Goal: Navigation & Orientation: Find specific page/section

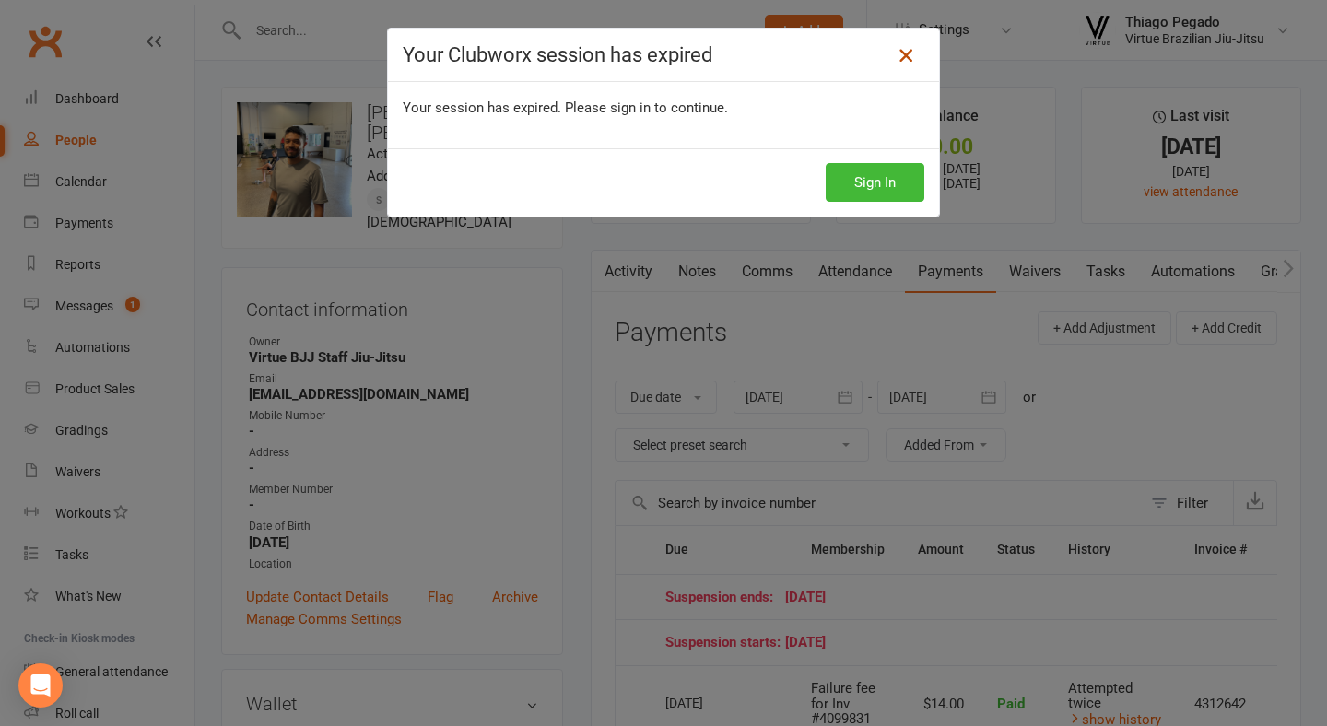
scroll to position [119, 0]
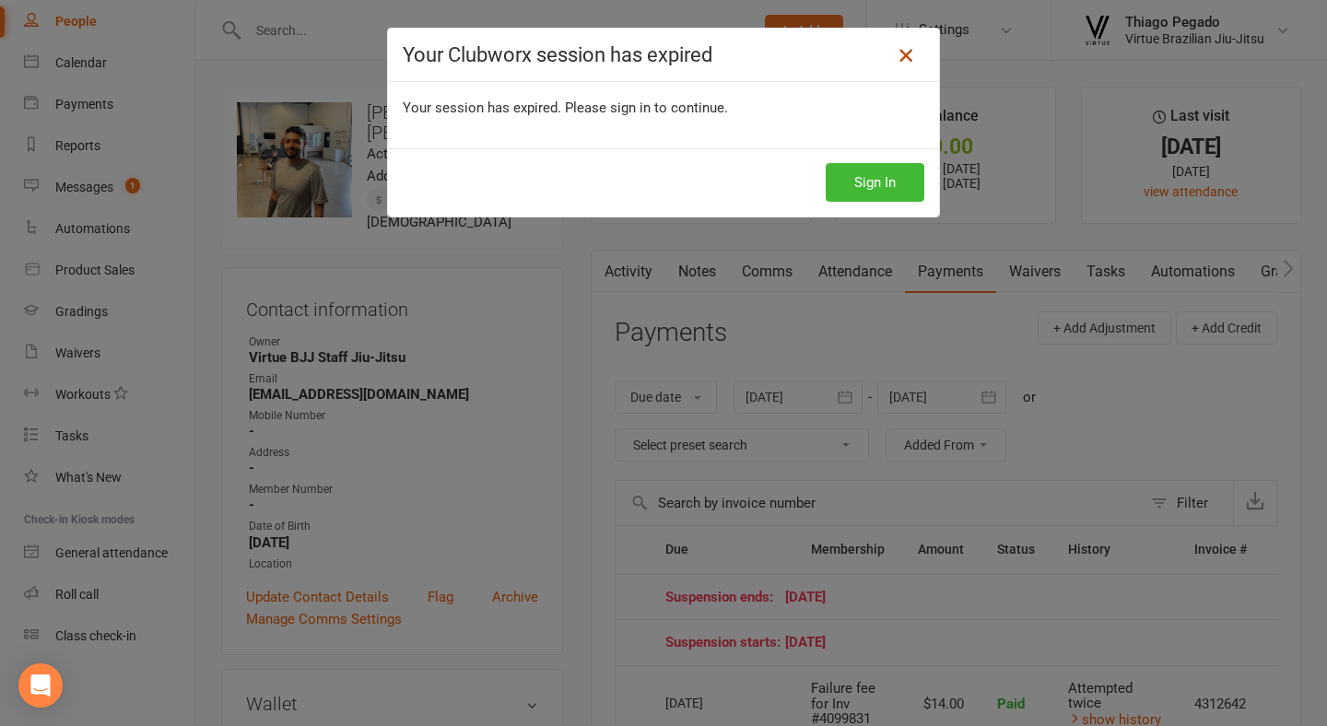
click at [906, 56] on icon at bounding box center [906, 55] width 22 height 22
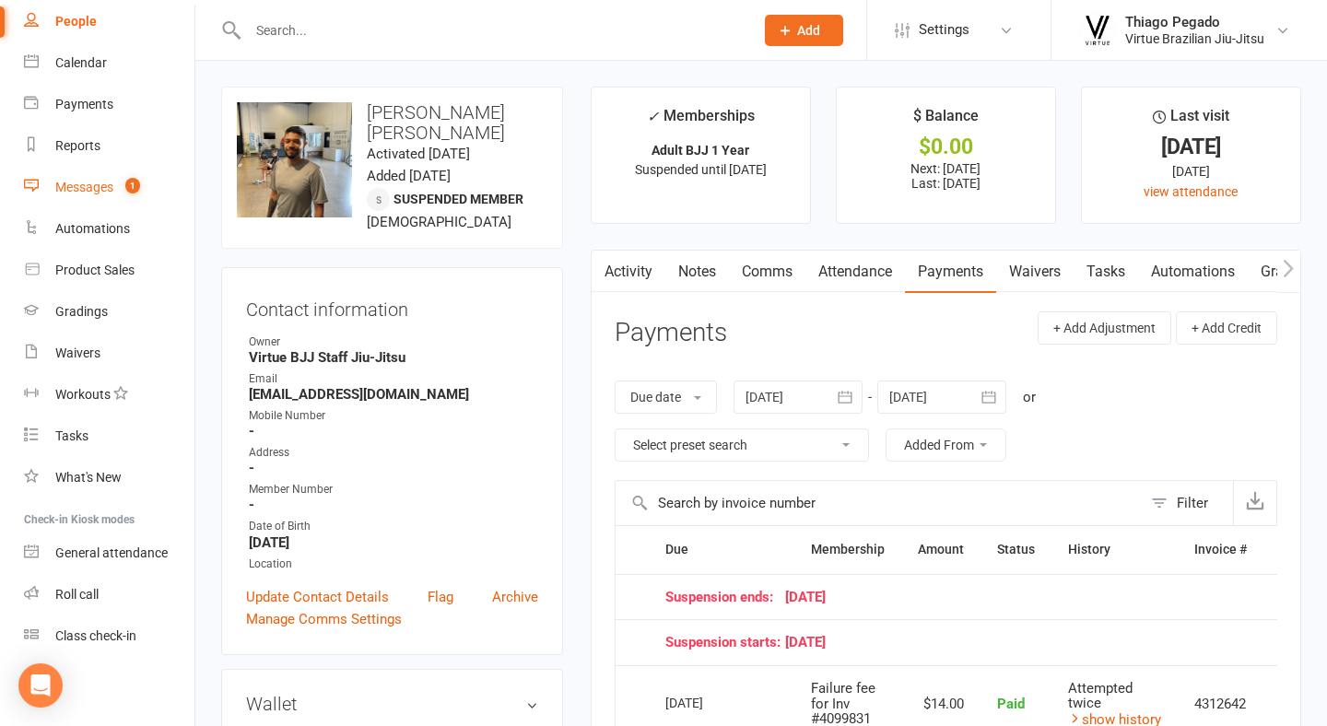
click at [118, 184] on count-badge "1" at bounding box center [128, 187] width 24 height 15
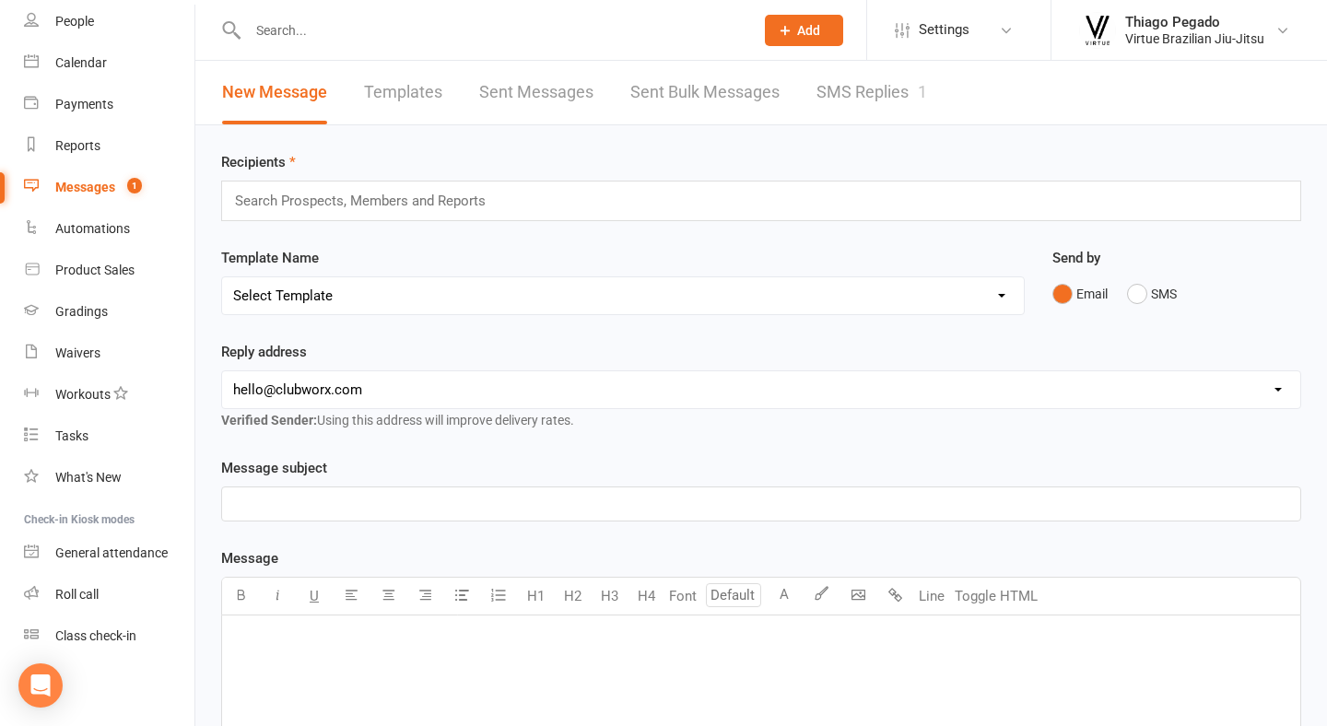
click at [919, 93] on div "1" at bounding box center [922, 91] width 9 height 19
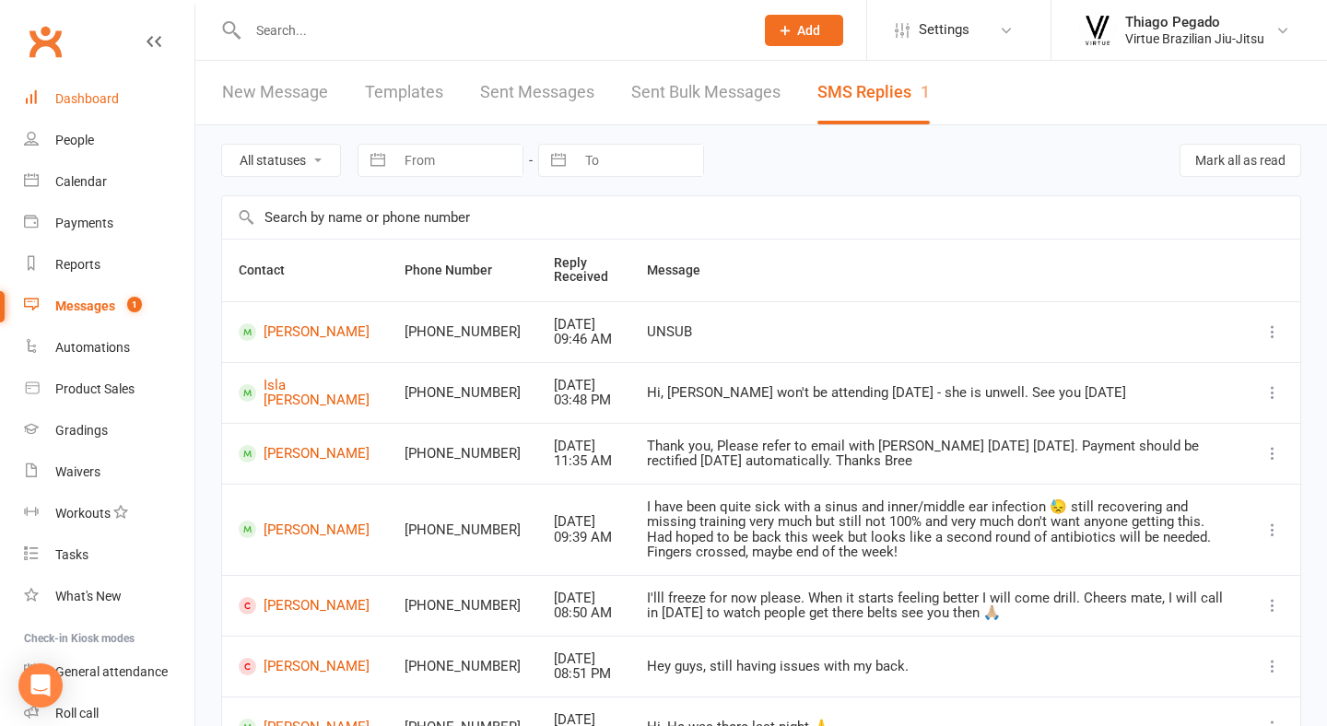
click at [99, 91] on div "Dashboard" at bounding box center [87, 98] width 64 height 15
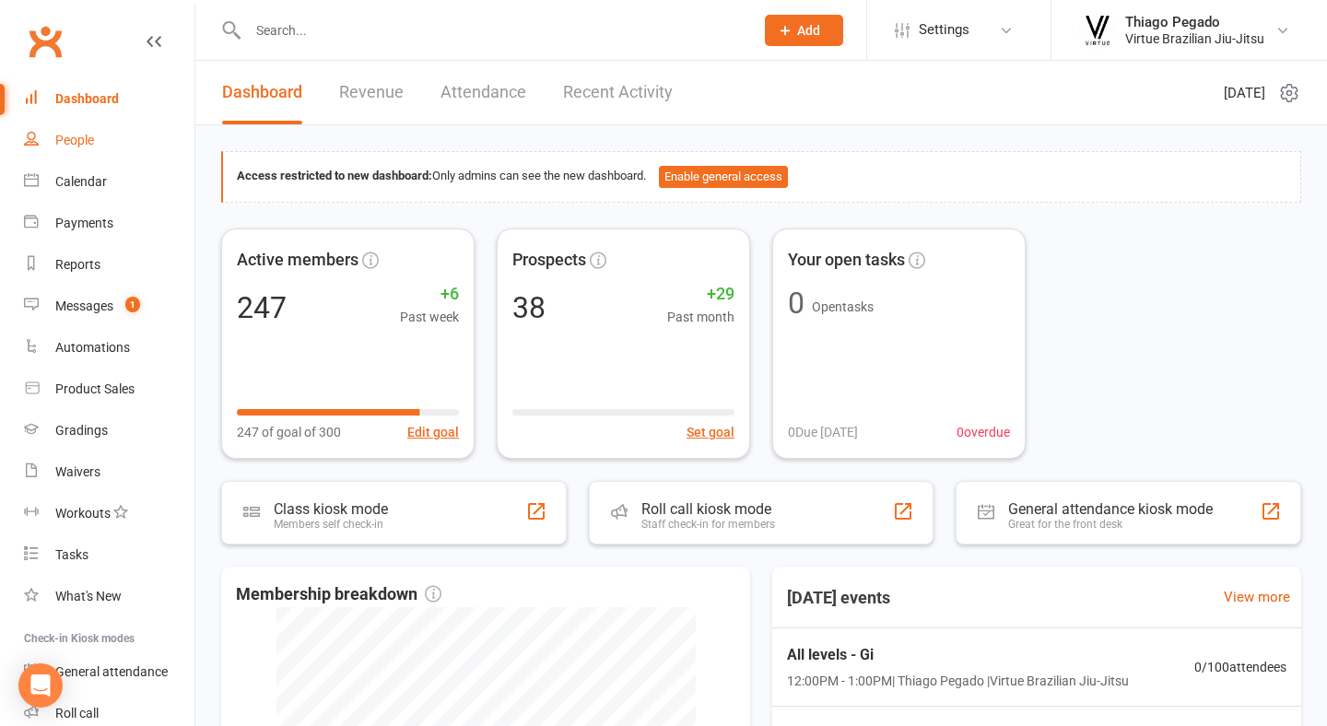
click at [123, 143] on link "People" at bounding box center [109, 140] width 170 height 41
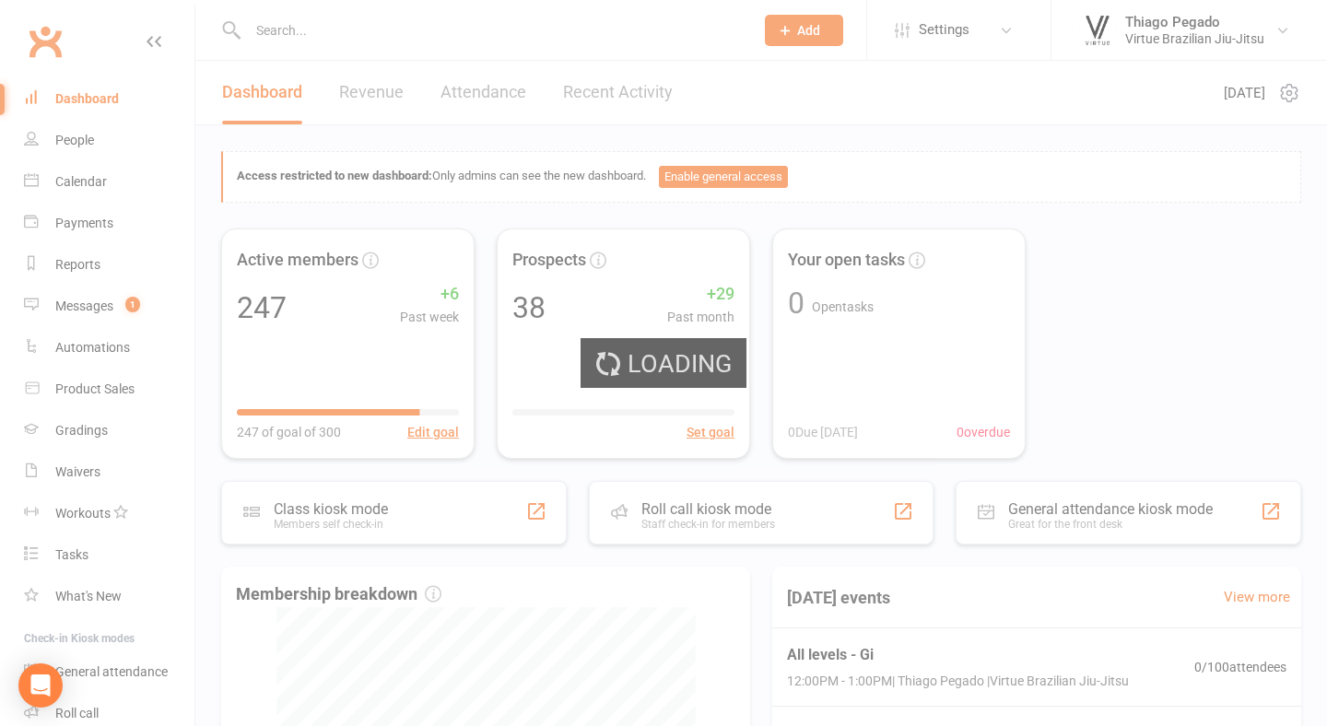
select select "100"
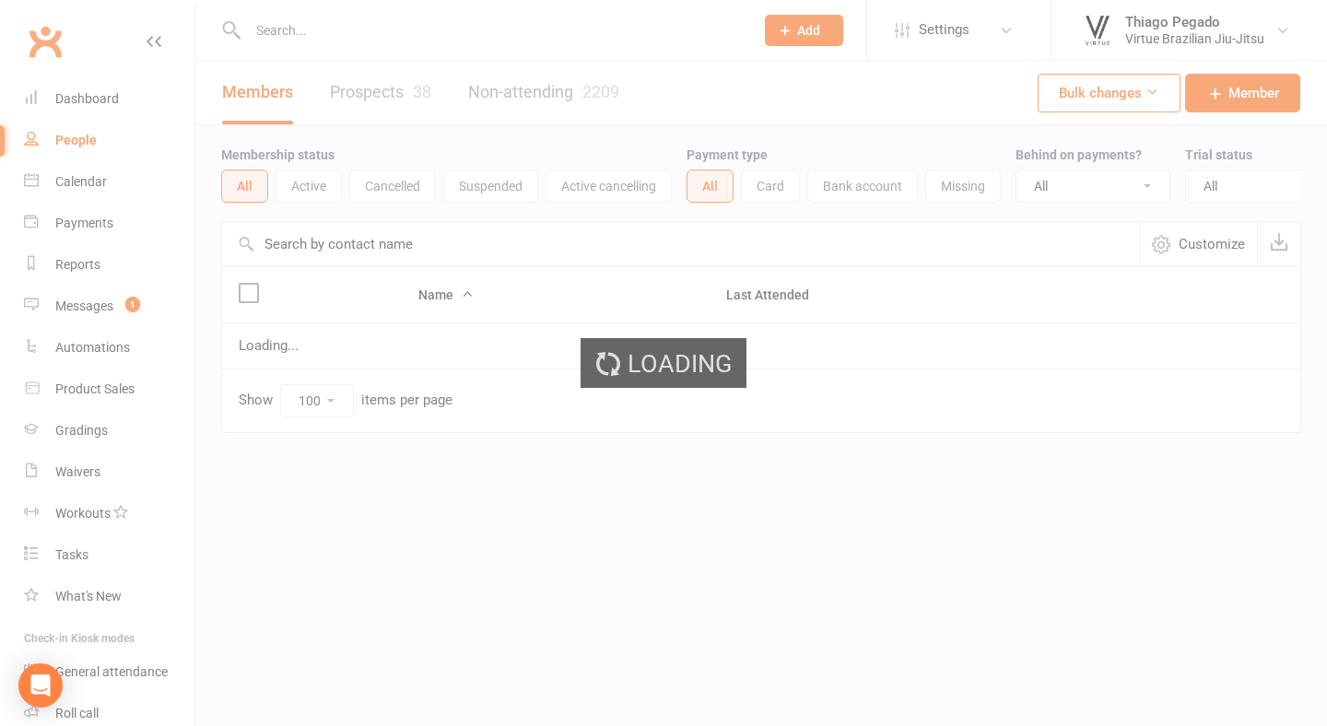
click at [303, 183] on div "Loading" at bounding box center [663, 363] width 1327 height 726
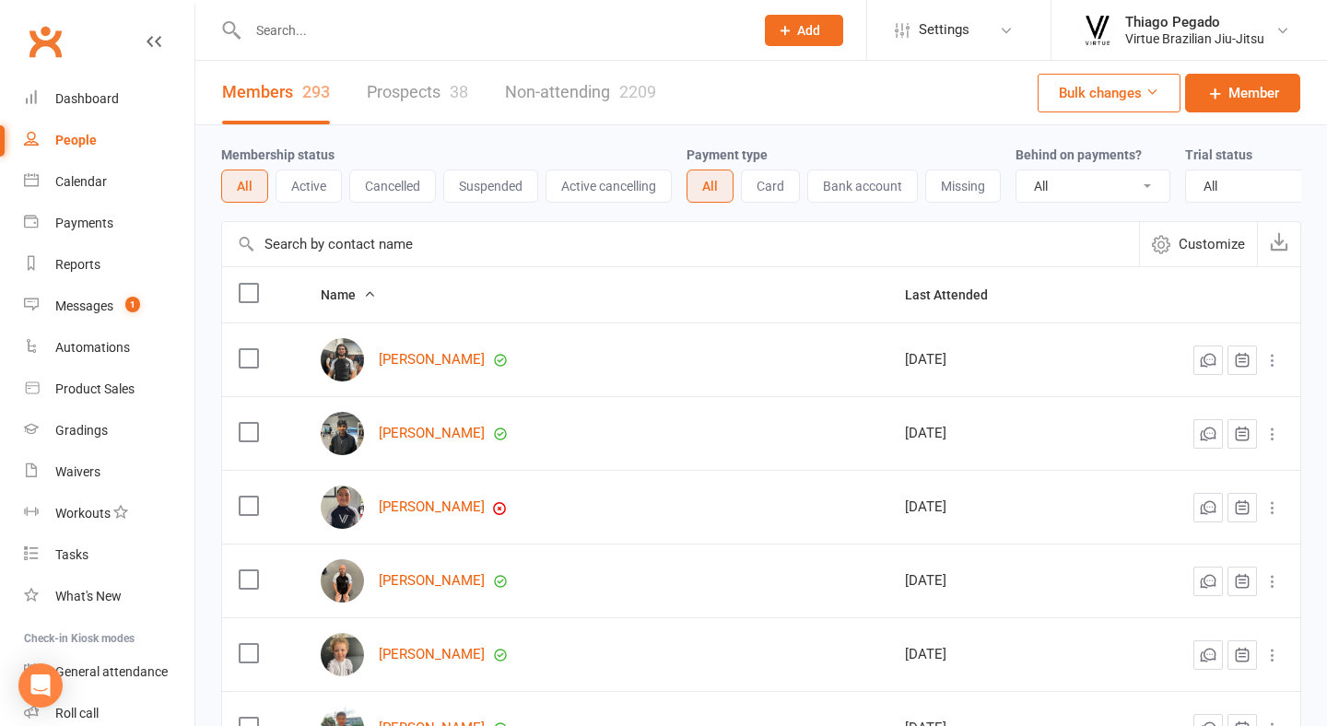
click at [303, 183] on button "Active" at bounding box center [308, 186] width 66 height 33
click at [404, 191] on button "Cancelled" at bounding box center [392, 186] width 87 height 33
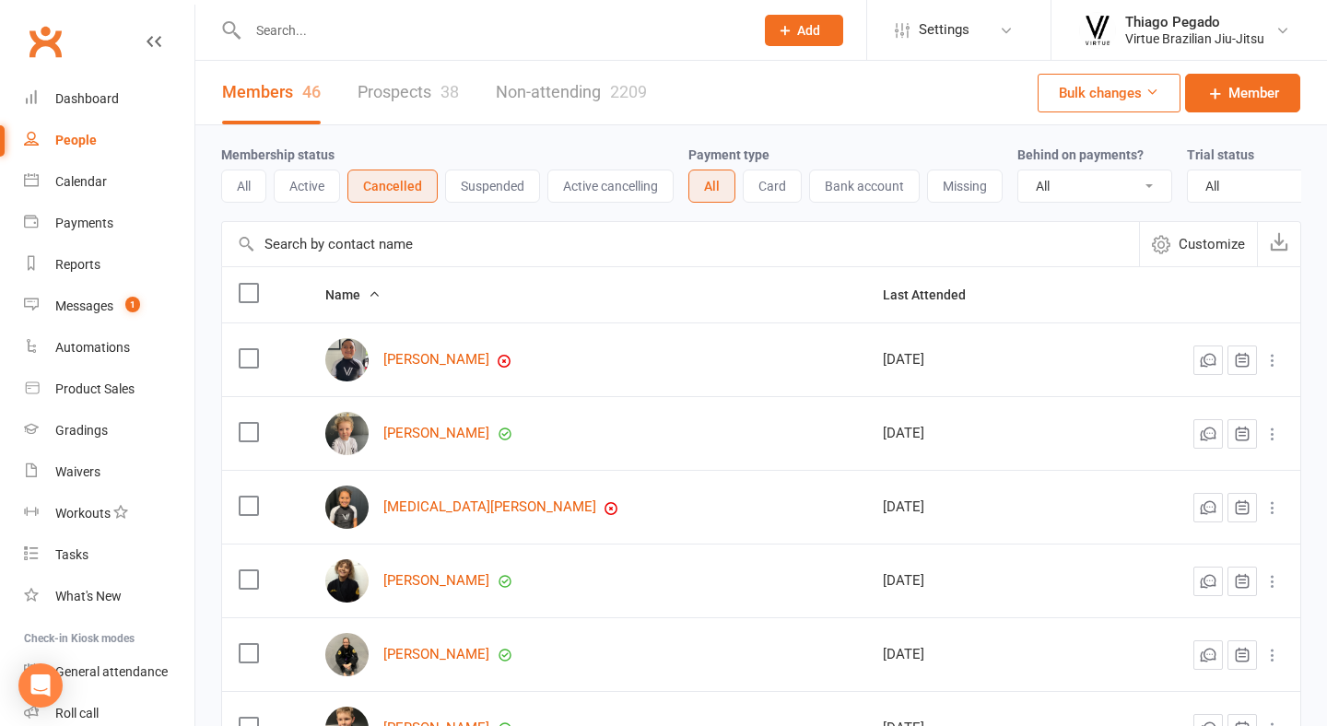
click at [507, 193] on button "Suspended" at bounding box center [492, 186] width 95 height 33
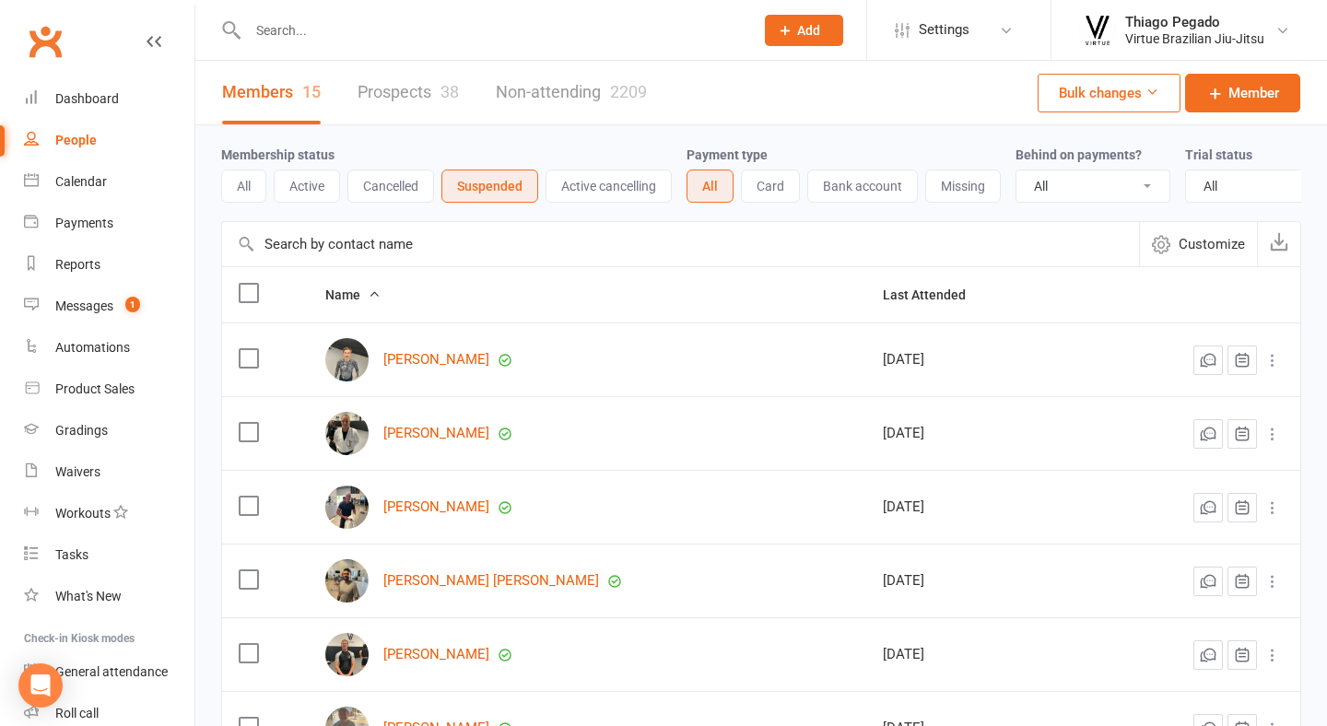
click at [327, 192] on button "Active" at bounding box center [307, 186] width 66 height 33
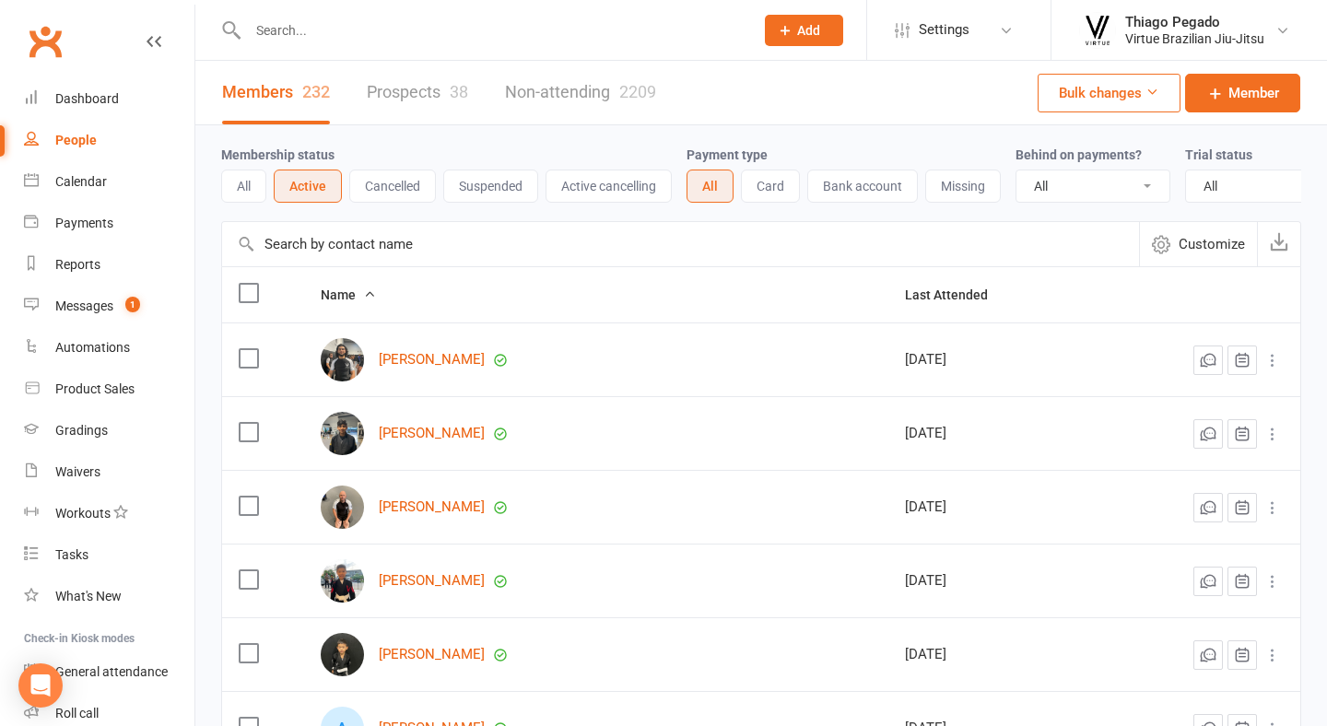
click at [404, 190] on button "Cancelled" at bounding box center [392, 186] width 87 height 33
